Goal: Information Seeking & Learning: Learn about a topic

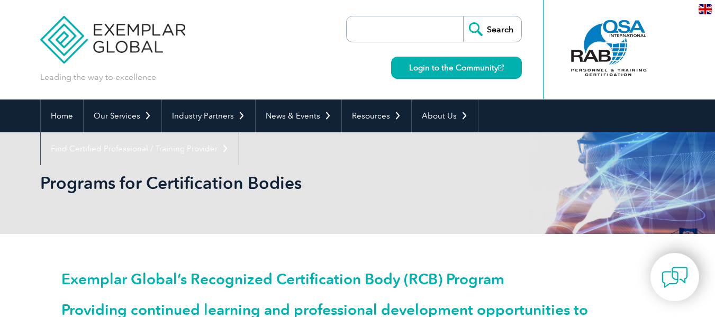
click at [697, 73] on header "Leading the way to excellence Search" at bounding box center [357, 50] width 715 height 100
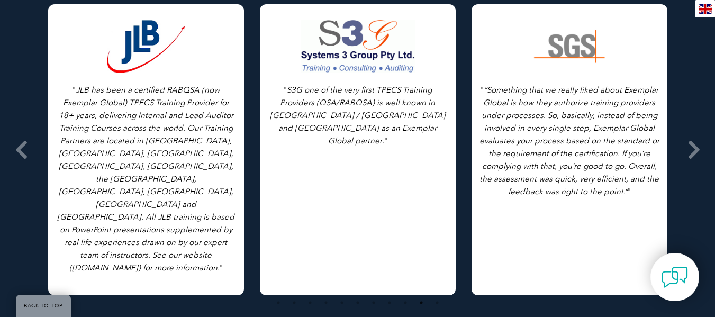
scroll to position [1473, 0]
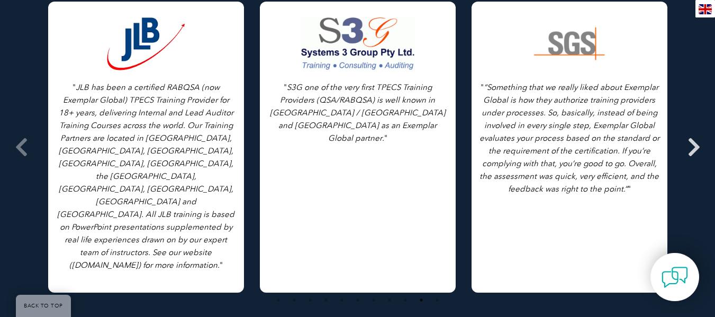
click at [694, 147] on icon at bounding box center [694, 147] width 13 height 0
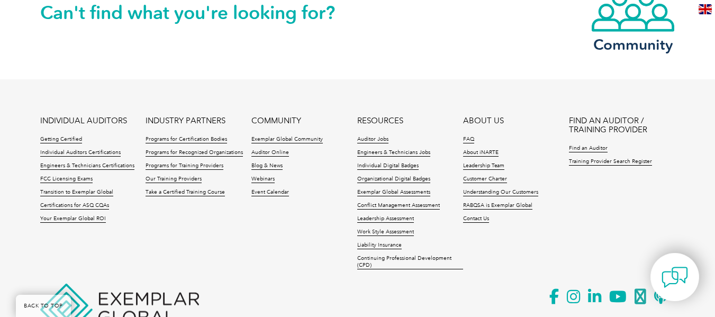
scroll to position [1913, 0]
click at [309, 236] on ul "INDIVIDUAL AUDITORS Getting Certified Individual Auditors Certifications Engine…" at bounding box center [357, 195] width 635 height 159
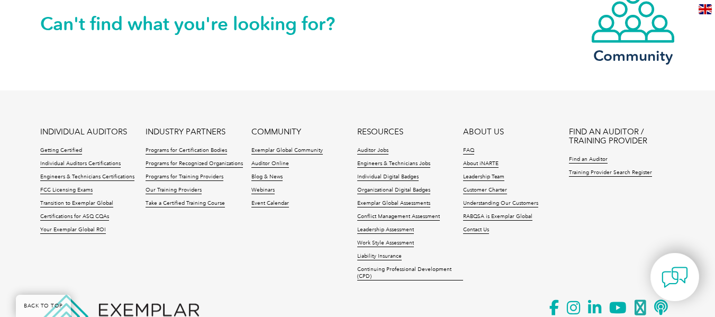
scroll to position [1952, 0]
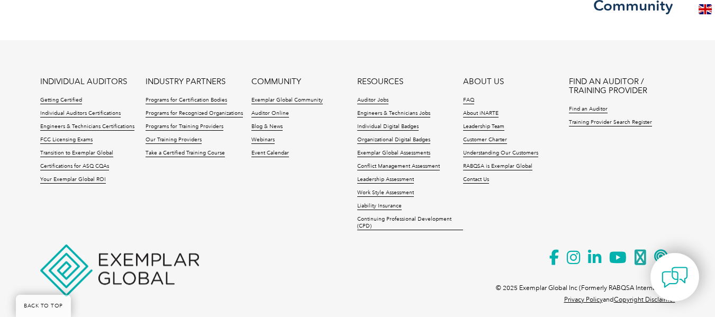
click at [25, 175] on footer "INDIVIDUAL AUDITORS Getting Certified Individual Auditors Certifications Engine…" at bounding box center [357, 181] width 715 height 282
click at [250, 219] on ul "INDIVIDUAL AUDITORS Getting Certified Individual Auditors Certifications Engine…" at bounding box center [357, 156] width 635 height 159
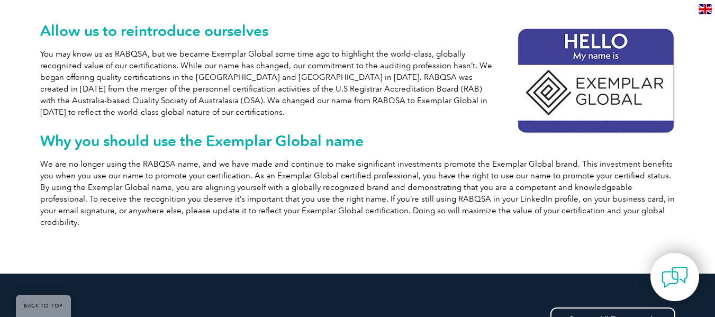
scroll to position [244, 0]
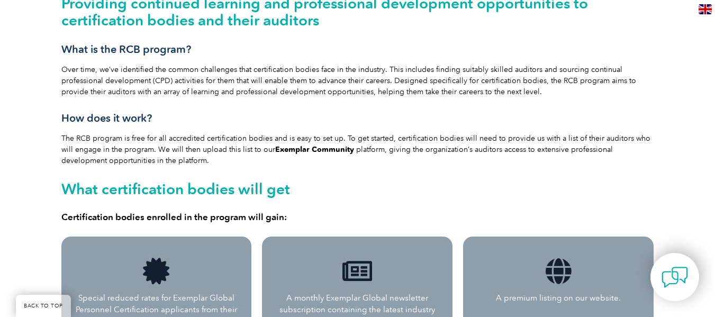
scroll to position [307, 0]
click at [299, 151] on link "Exemplar Community" at bounding box center [314, 149] width 79 height 9
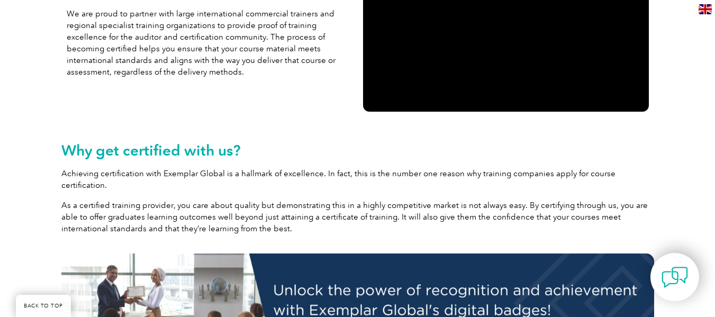
scroll to position [327, 0]
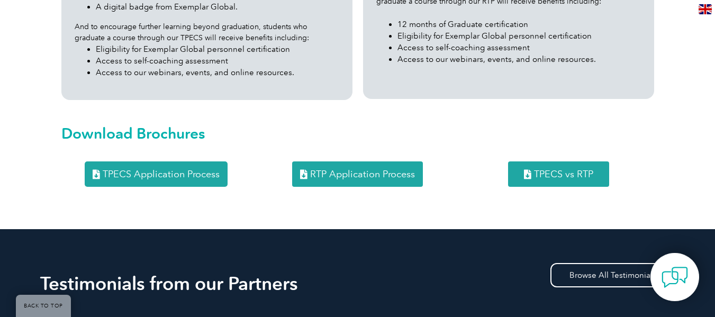
scroll to position [1402, 0]
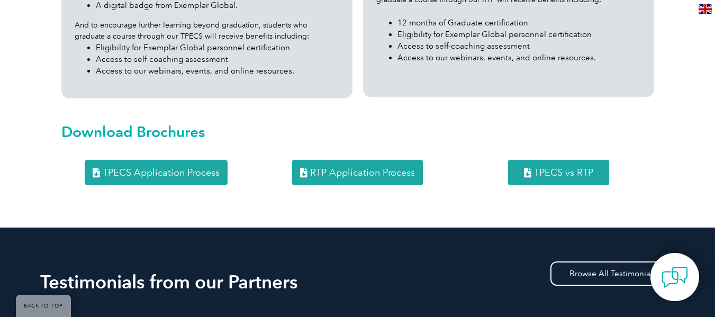
click at [328, 168] on span "RTP Application Process" at bounding box center [362, 173] width 105 height 10
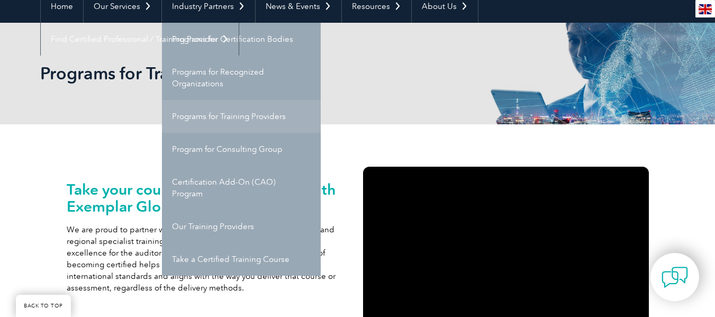
scroll to position [109, 0]
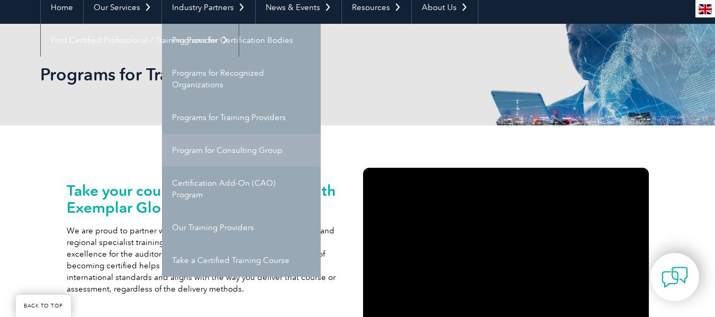
click at [240, 154] on link "Program for Consulting Group" at bounding box center [241, 150] width 159 height 33
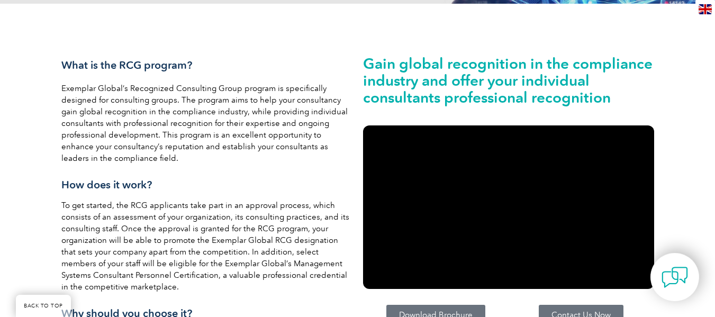
scroll to position [230, 0]
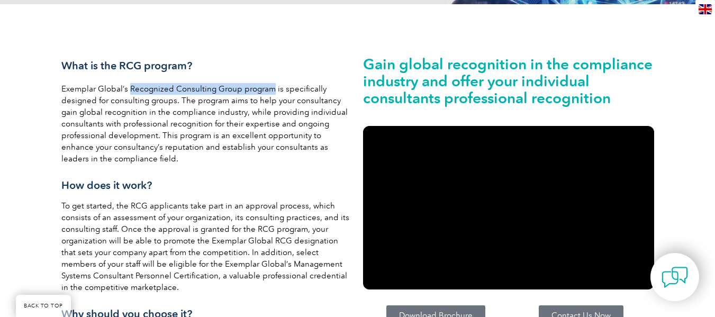
drag, startPoint x: 130, startPoint y: 89, endPoint x: 272, endPoint y: 88, distance: 142.4
click at [272, 88] on p "Exemplar Global’s Recognized Consulting Group program is specifically designed …" at bounding box center [206, 124] width 291 height 82
copy p "Recognized Consulting Group program"
click at [250, 103] on p "Exemplar Global’s Recognized Consulting Group program is specifically designed …" at bounding box center [206, 124] width 291 height 82
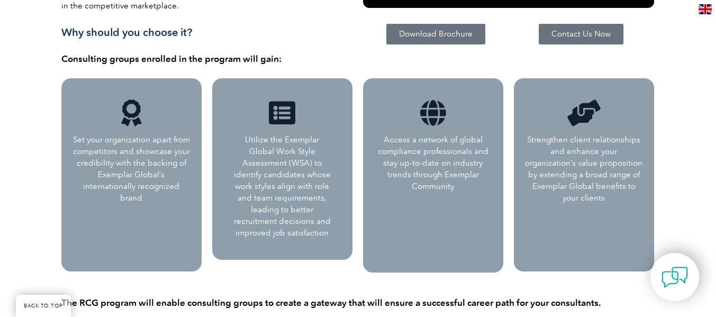
scroll to position [512, 0]
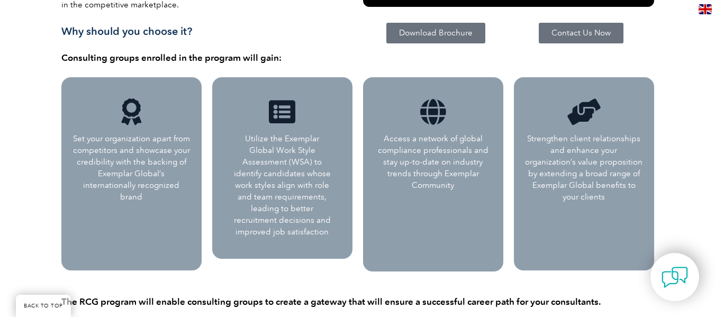
click at [581, 38] on link "Contact Us Now" at bounding box center [581, 33] width 85 height 21
click at [579, 29] on span "Contact Us Now" at bounding box center [581, 33] width 59 height 8
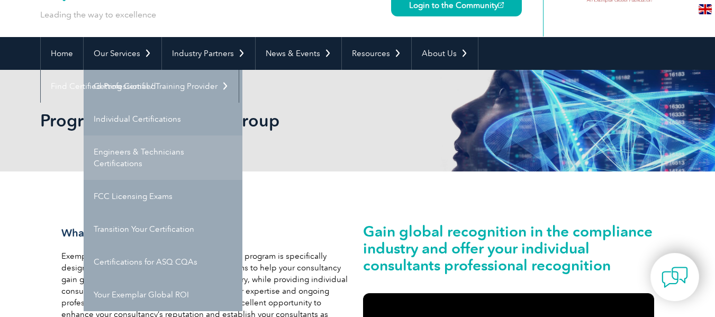
scroll to position [67, 0]
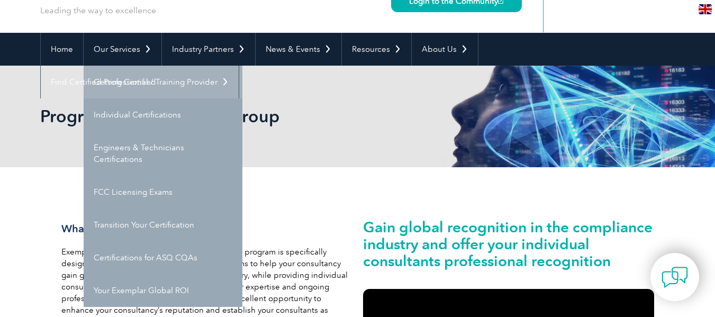
click at [143, 80] on link "Getting Certified" at bounding box center [163, 82] width 159 height 33
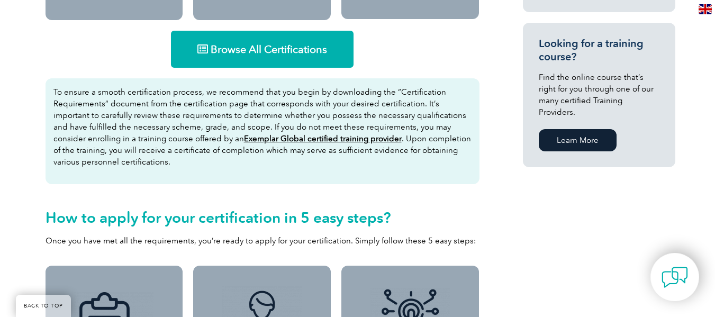
scroll to position [717, 0]
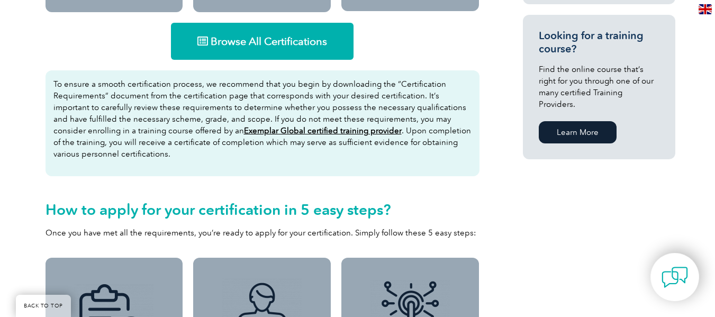
click at [433, 65] on div "Browse All Certifications To ensure a smooth certification process, we recommen…" at bounding box center [262, 134] width 445 height 235
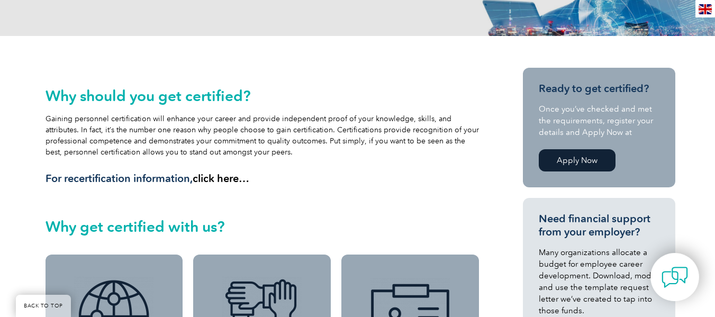
scroll to position [202, 0]
click at [575, 160] on link "Apply Now" at bounding box center [577, 160] width 77 height 22
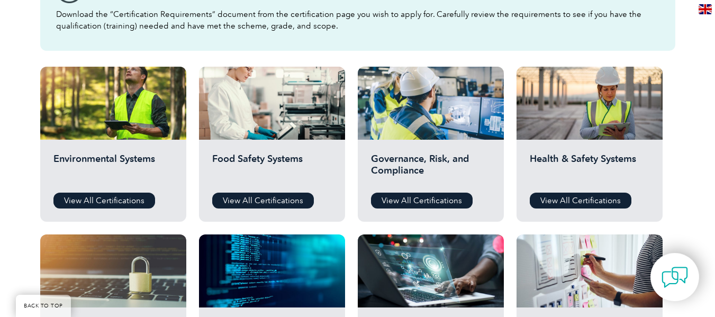
scroll to position [334, 0]
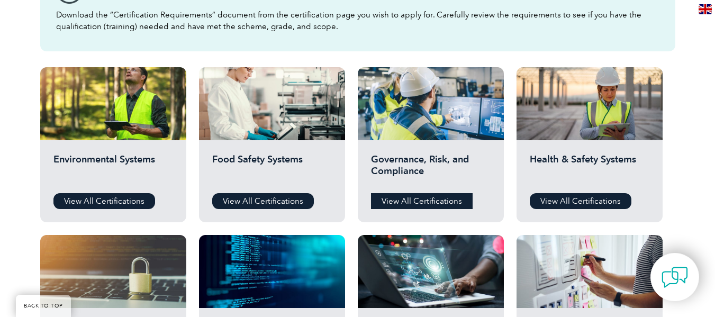
click at [428, 206] on link "View All Certifications" at bounding box center [422, 201] width 102 height 16
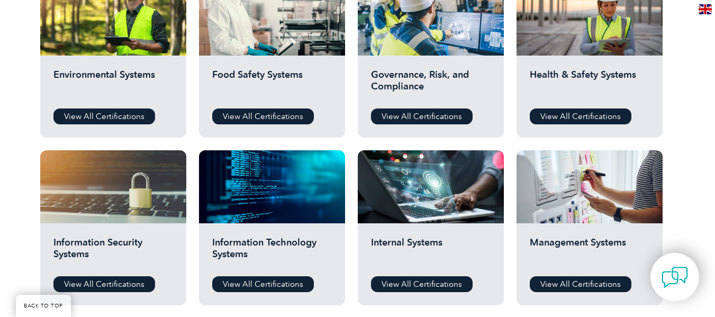
scroll to position [420, 0]
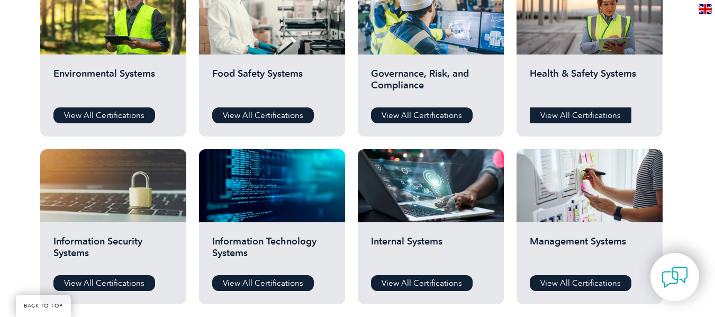
click at [595, 112] on link "View All Certifications" at bounding box center [581, 115] width 102 height 16
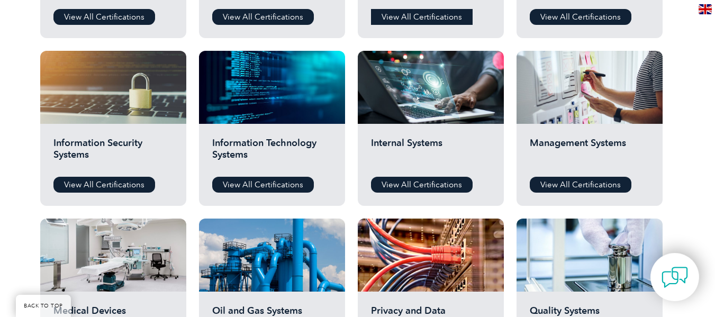
scroll to position [519, 0]
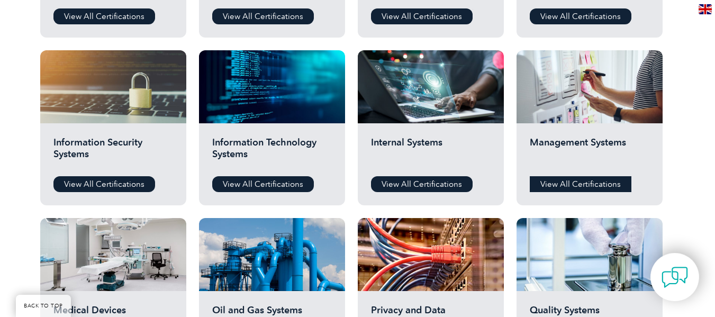
click at [574, 185] on link "View All Certifications" at bounding box center [581, 184] width 102 height 16
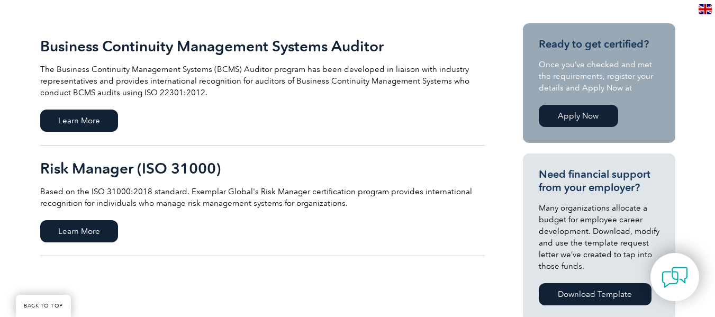
scroll to position [247, 0]
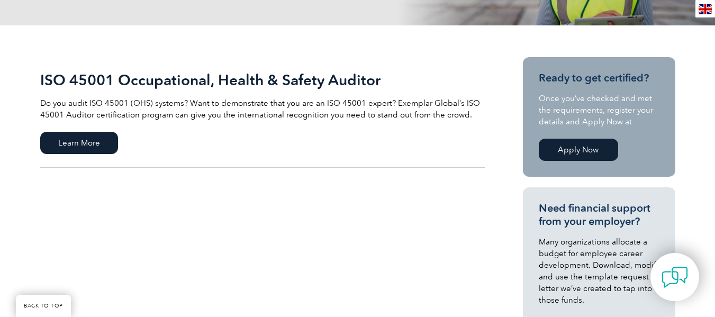
scroll to position [211, 0]
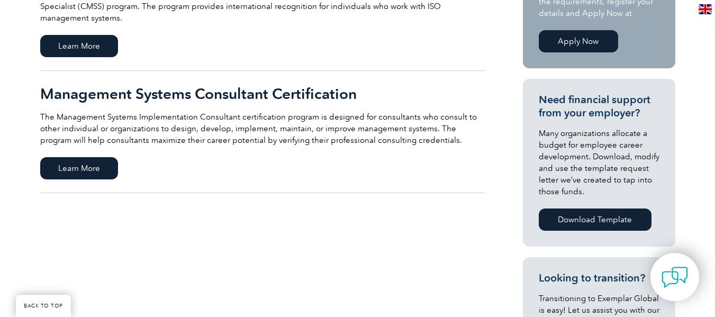
scroll to position [323, 0]
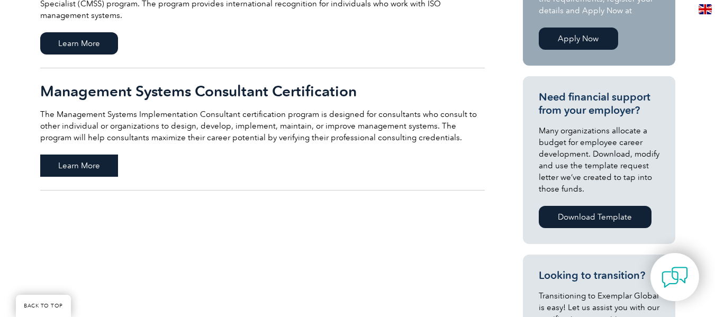
click at [89, 167] on span "Learn More" at bounding box center [79, 166] width 78 height 22
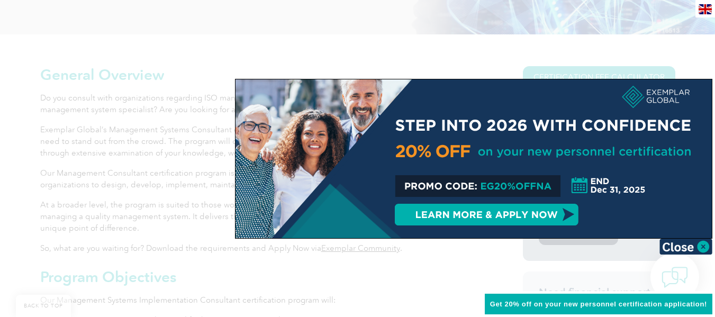
scroll to position [194, 0]
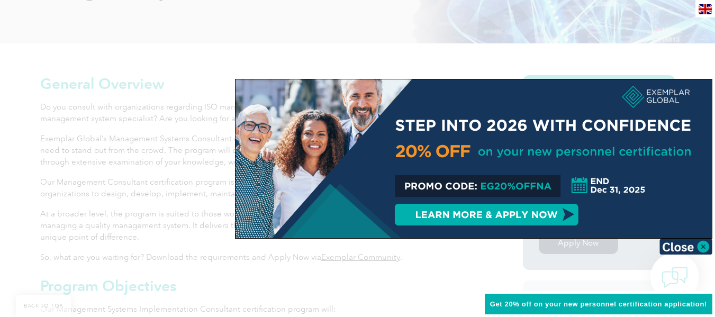
click at [506, 186] on div at bounding box center [474, 158] width 476 height 159
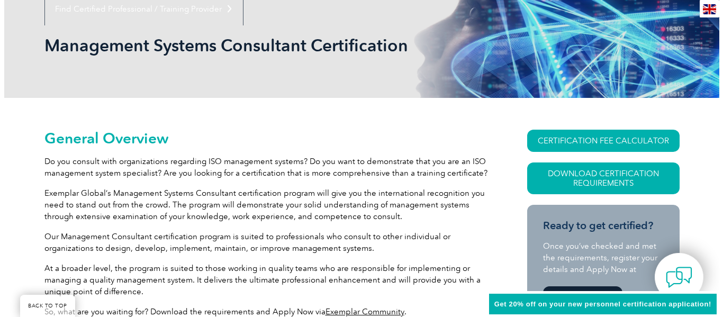
scroll to position [138, 0]
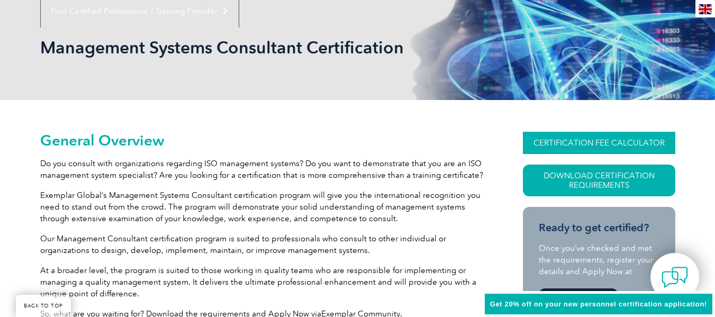
click at [602, 145] on link "CERTIFICATION FEE CALCULATOR" at bounding box center [599, 143] width 152 height 22
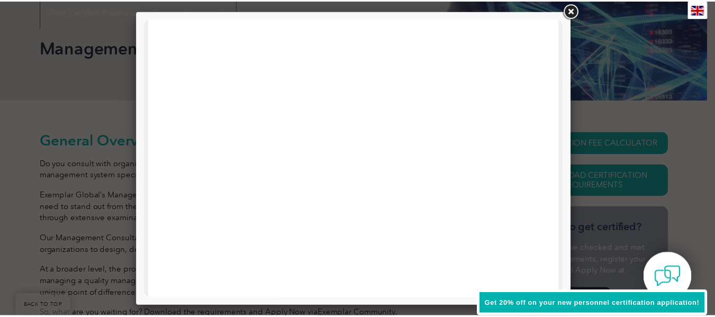
scroll to position [280, 0]
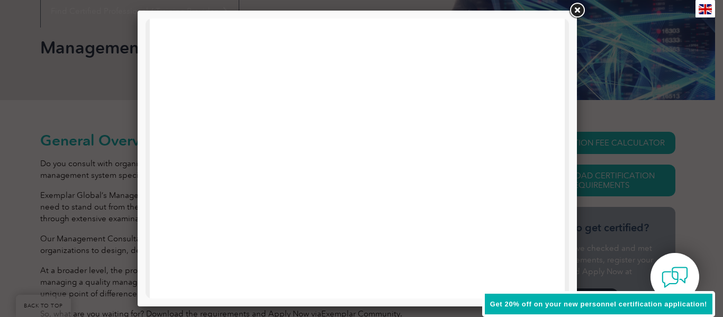
click at [577, 12] on link at bounding box center [577, 10] width 19 height 19
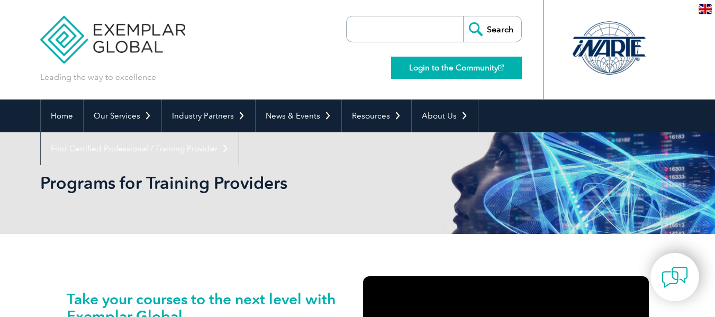
click at [443, 71] on link "Login to the Community" at bounding box center [456, 68] width 131 height 22
